Goal: Task Accomplishment & Management: Manage account settings

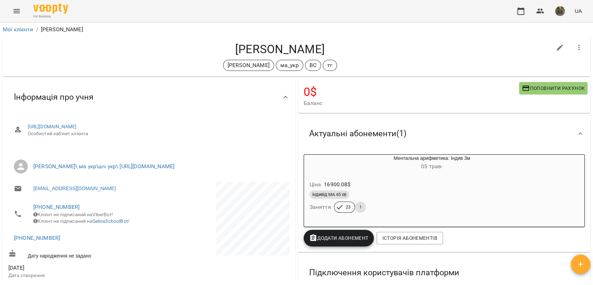
click at [17, 34] on div "Мої клієнти / [PERSON_NAME]" at bounding box center [296, 29] width 590 height 11
click at [17, 31] on link "Мої клієнти" at bounding box center [18, 29] width 31 height 7
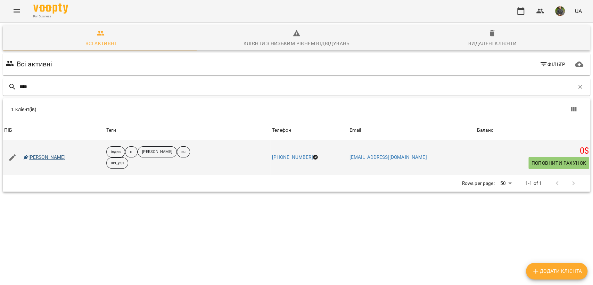
type input "****"
click at [50, 156] on link "[PERSON_NAME]" at bounding box center [45, 157] width 42 height 7
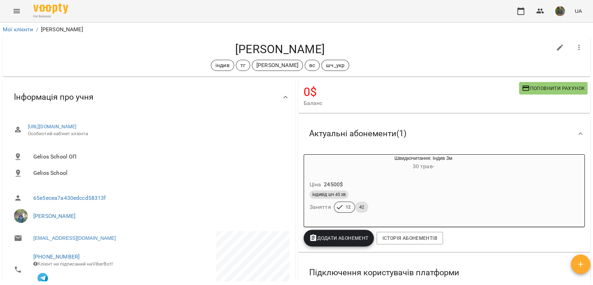
click at [17, 33] on li "Мої клієнти" at bounding box center [18, 29] width 31 height 8
click at [17, 32] on link "Мої клієнти" at bounding box center [18, 29] width 31 height 7
